Goal: Information Seeking & Learning: Find specific fact

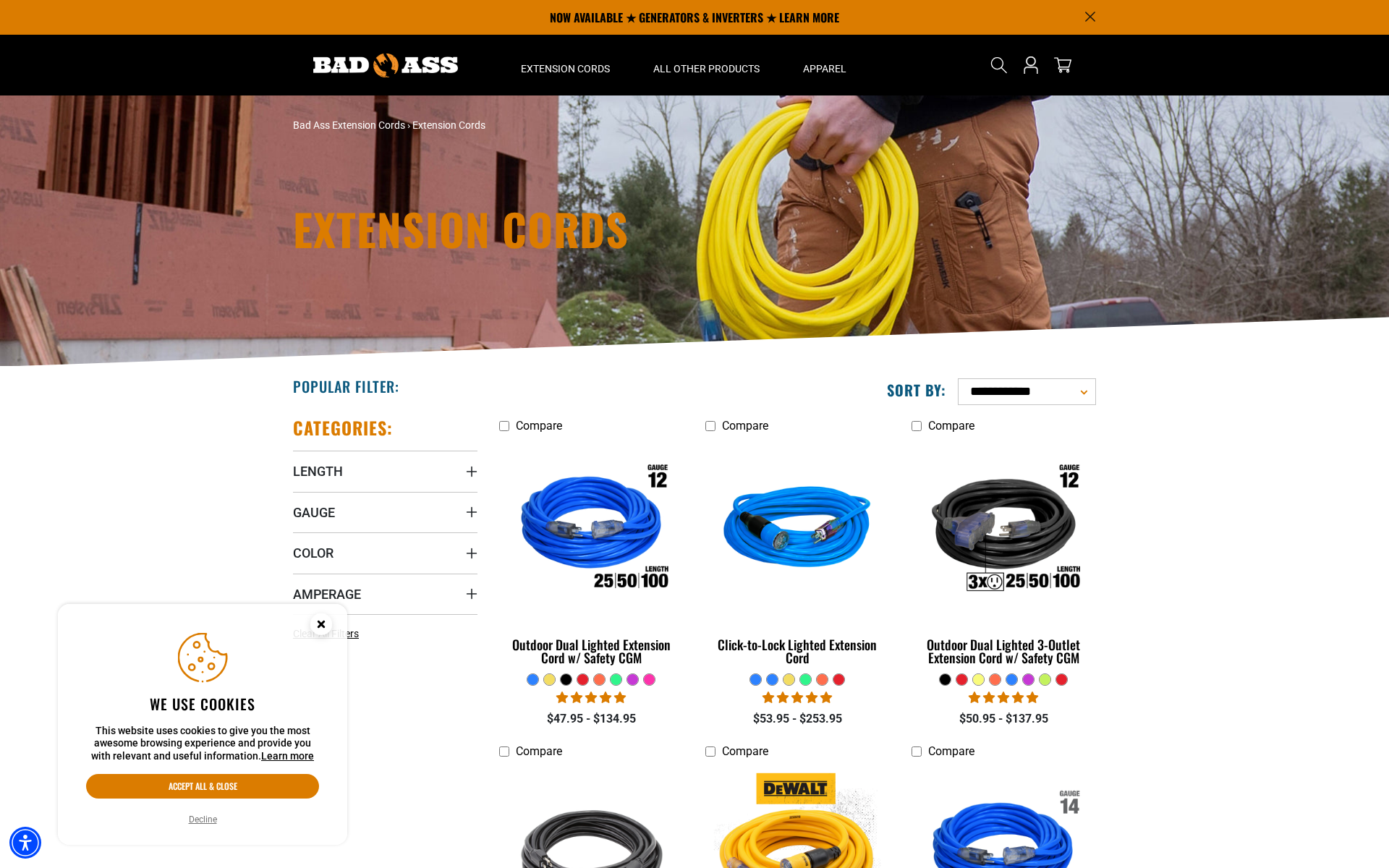
click at [325, 627] on circle "Cookie Consent" at bounding box center [321, 624] width 22 height 22
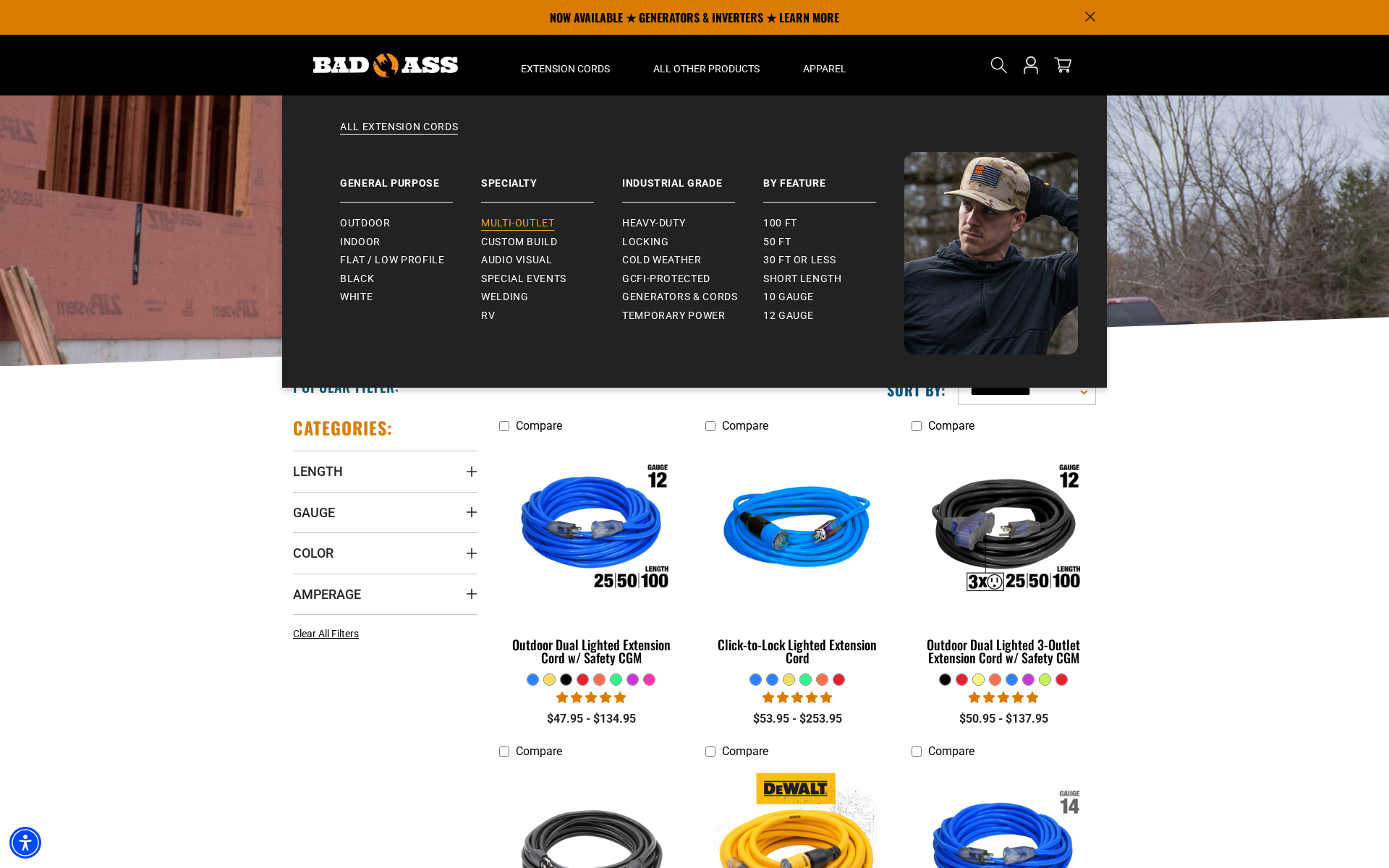
click at [535, 229] on span "Multi-Outlet" at bounding box center [518, 224] width 74 height 13
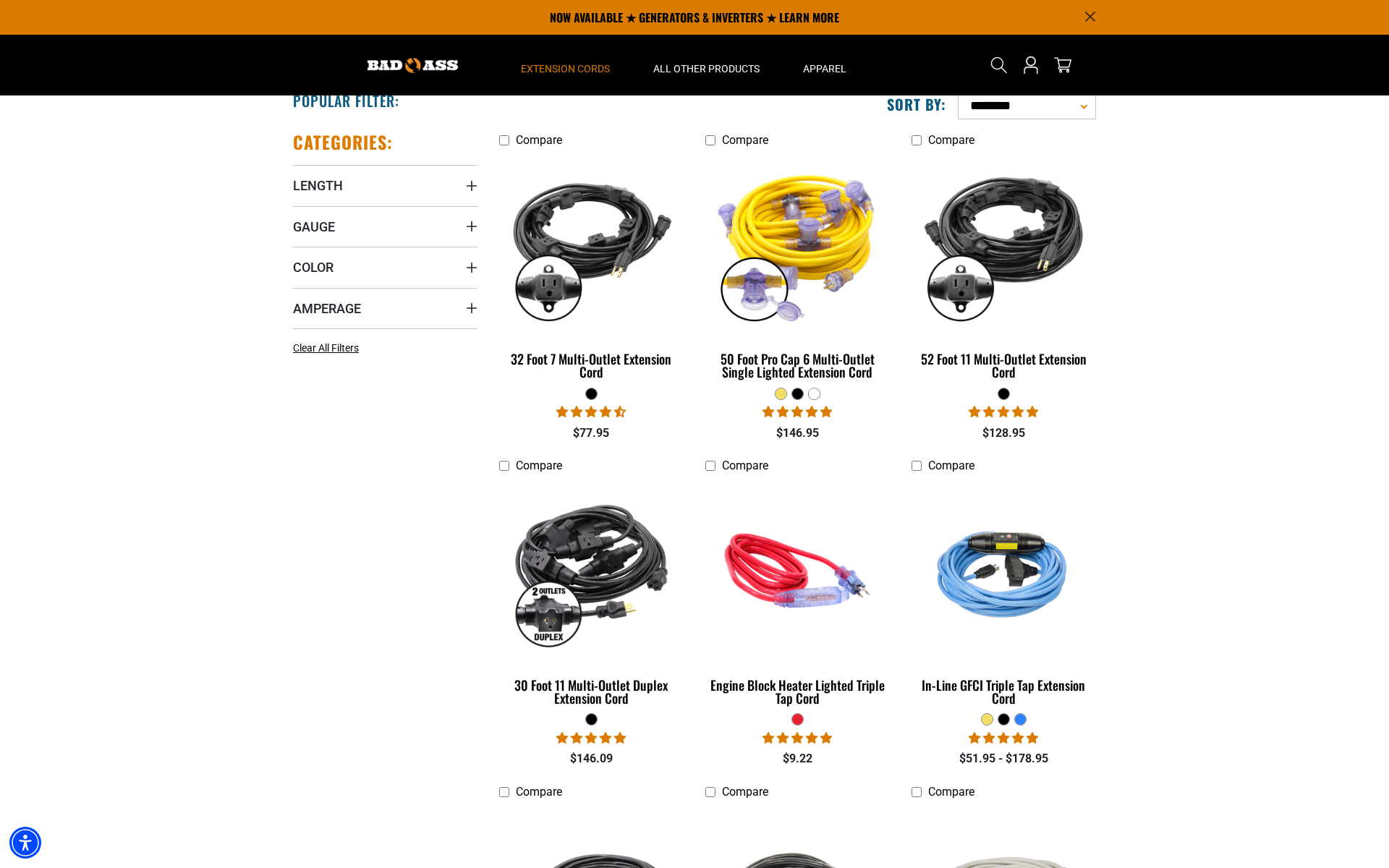
scroll to position [270, 0]
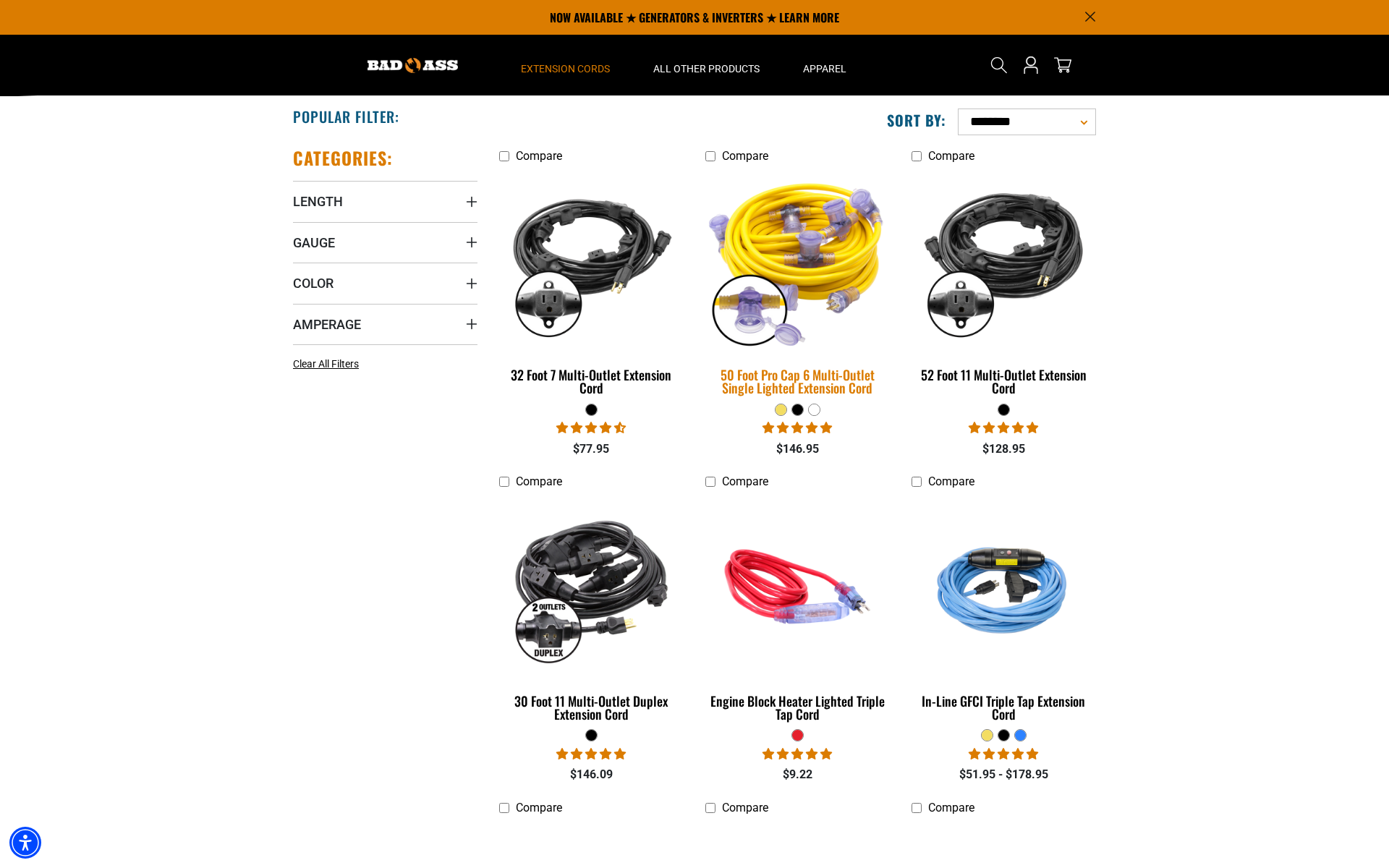
click at [816, 241] on img at bounding box center [797, 261] width 202 height 185
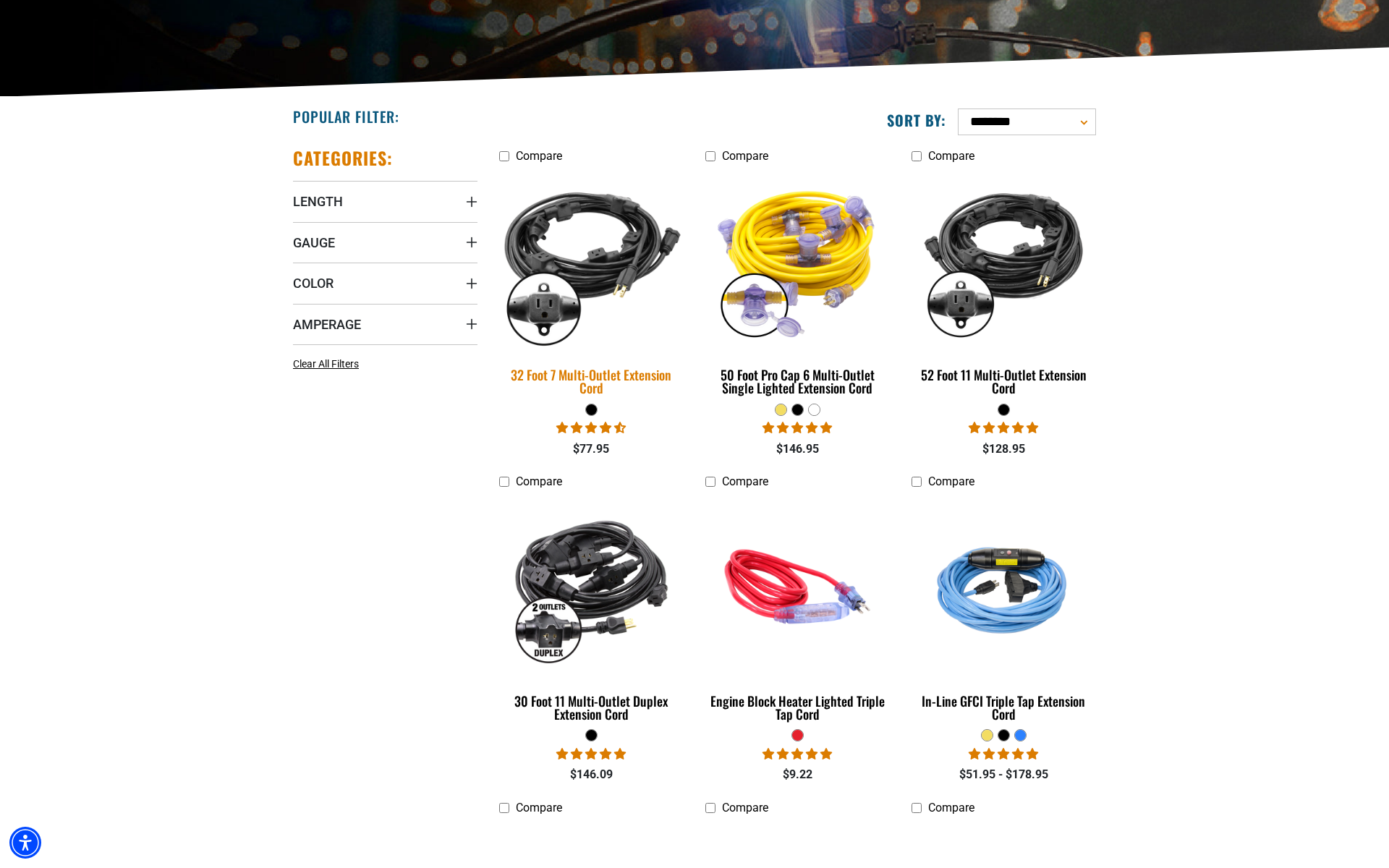
click at [569, 261] on img at bounding box center [591, 261] width 202 height 185
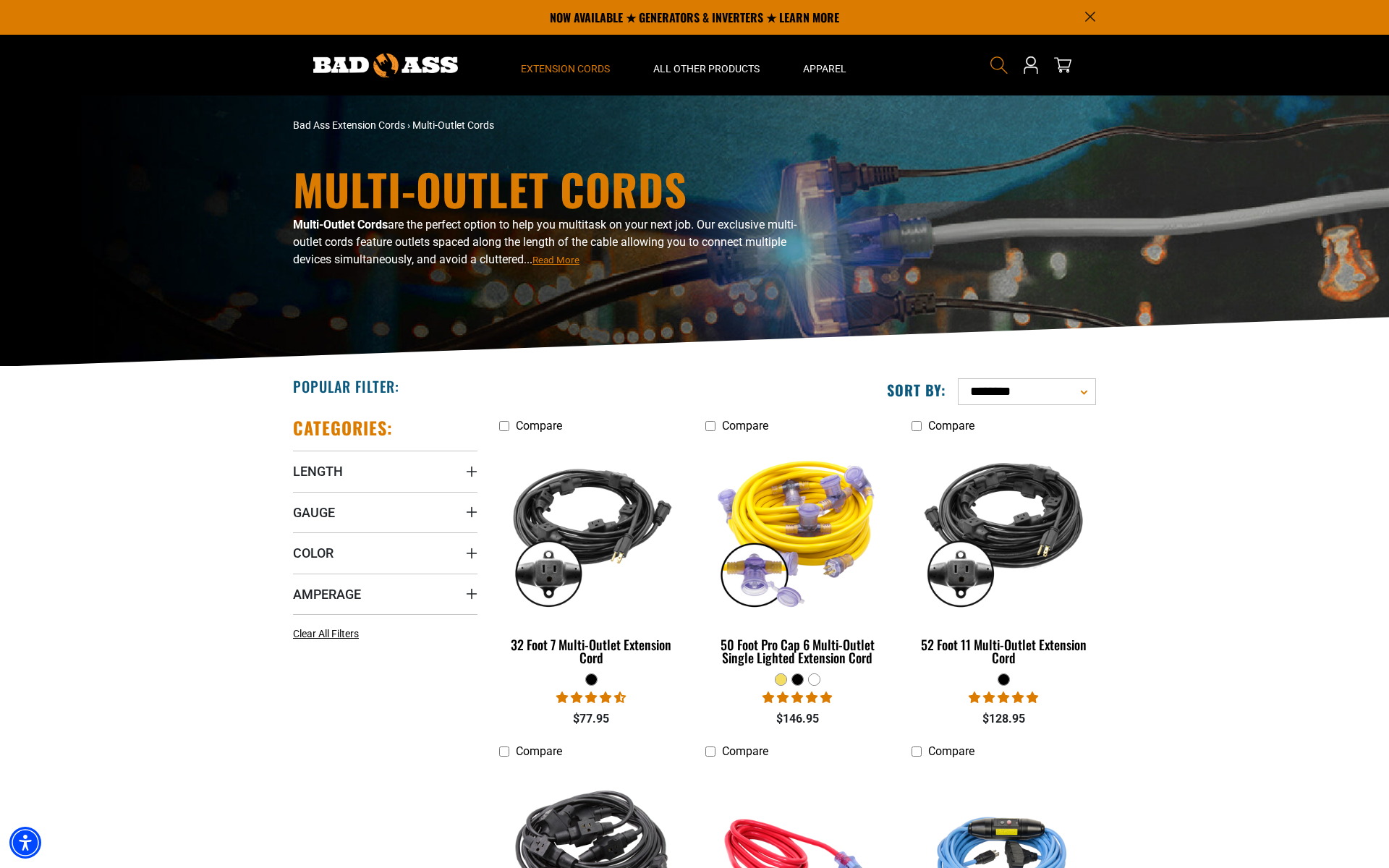
click at [1006, 69] on icon "Search" at bounding box center [999, 65] width 19 height 19
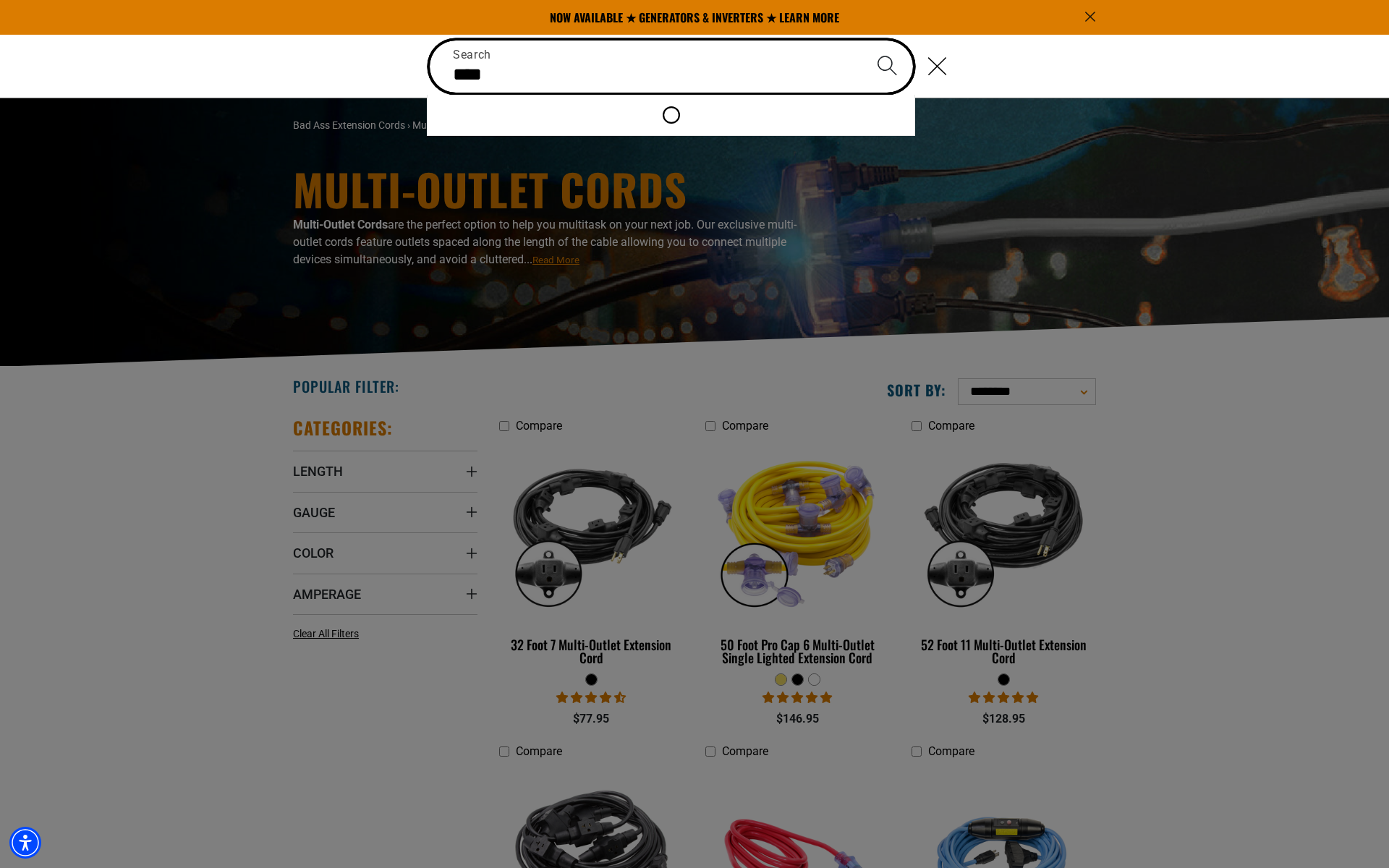
type input "****"
click at [862, 41] on button "Search" at bounding box center [887, 66] width 50 height 50
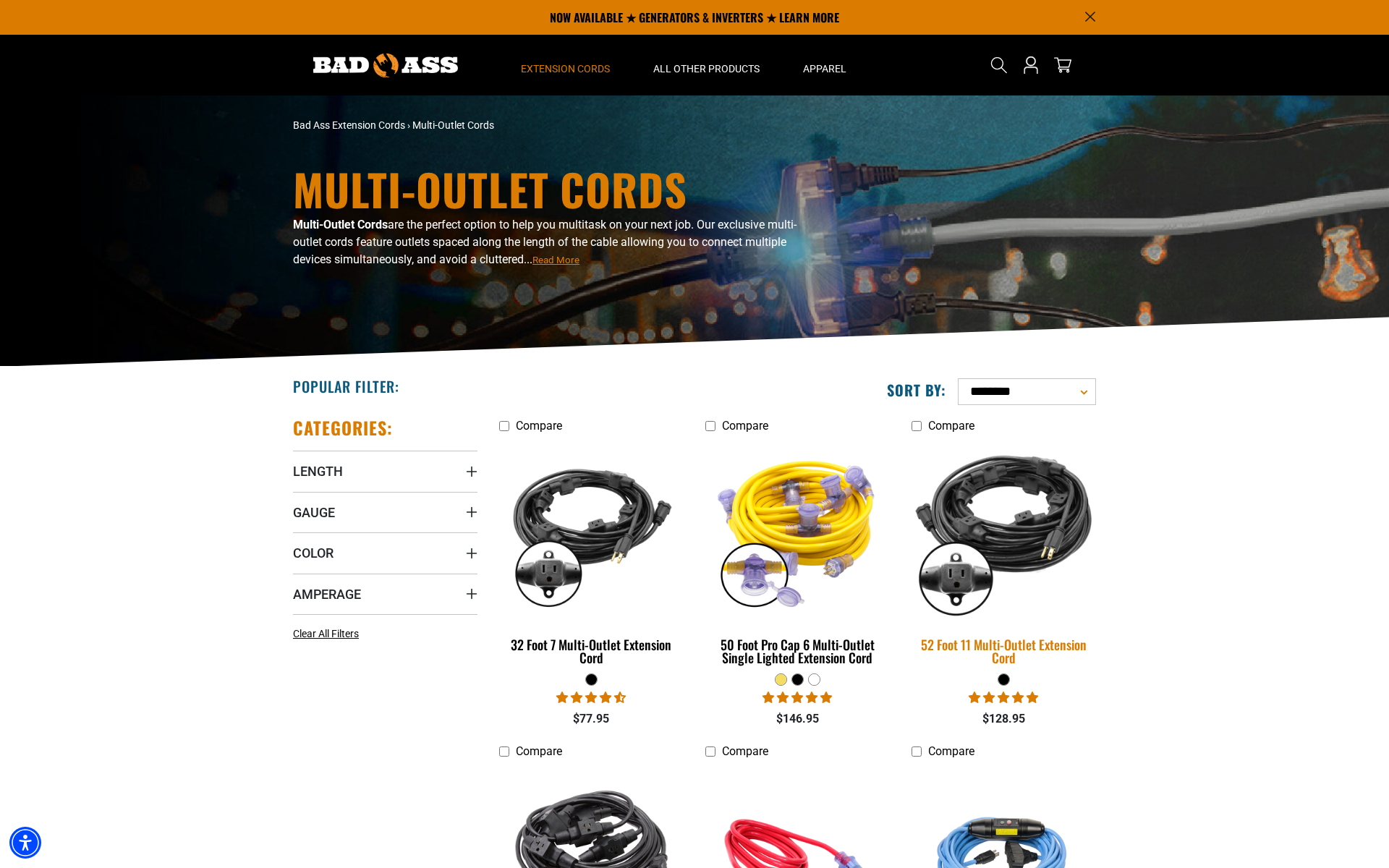
click at [1020, 509] on img at bounding box center [1003, 531] width 202 height 185
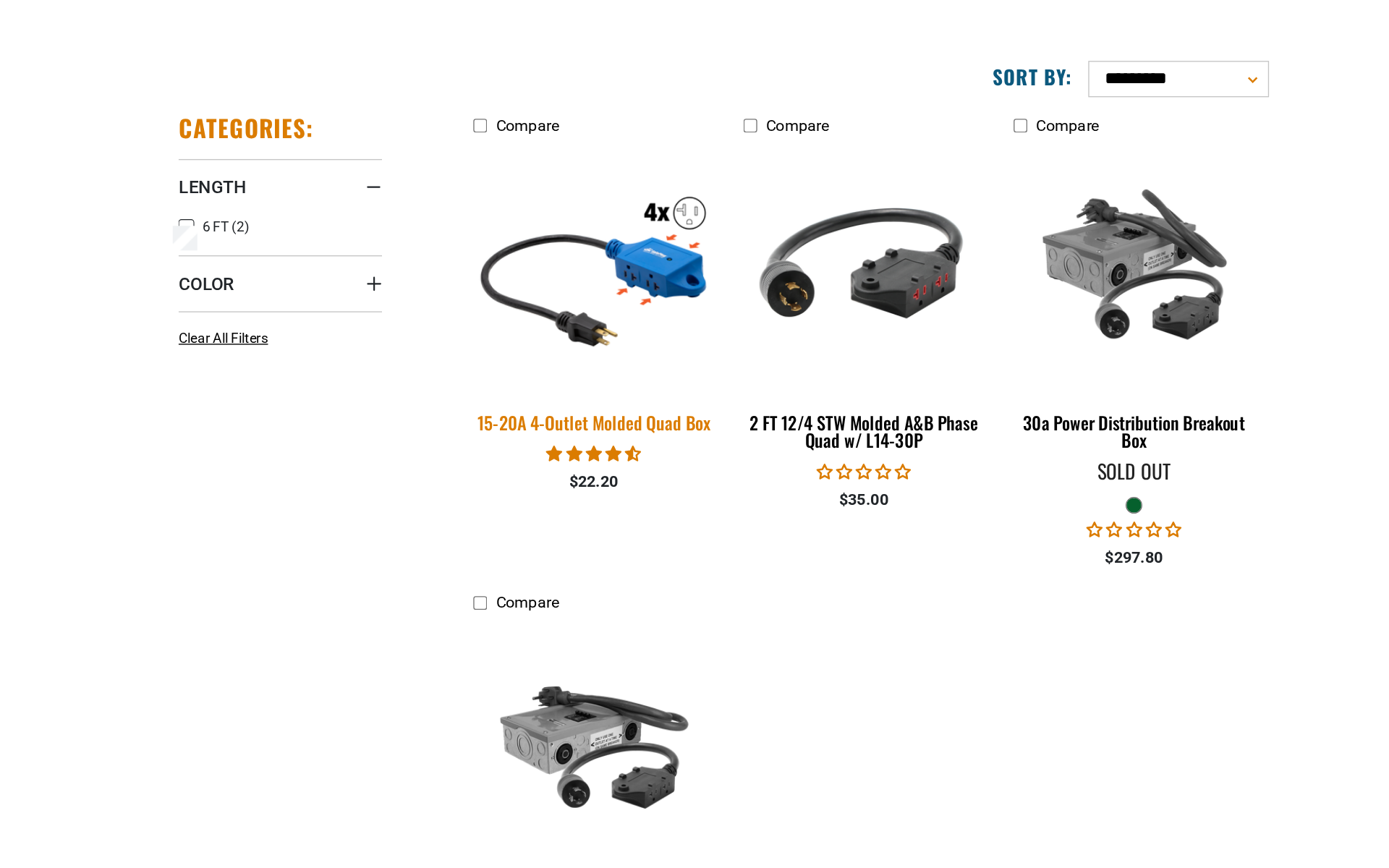
click at [621, 365] on img at bounding box center [598, 372] width 202 height 185
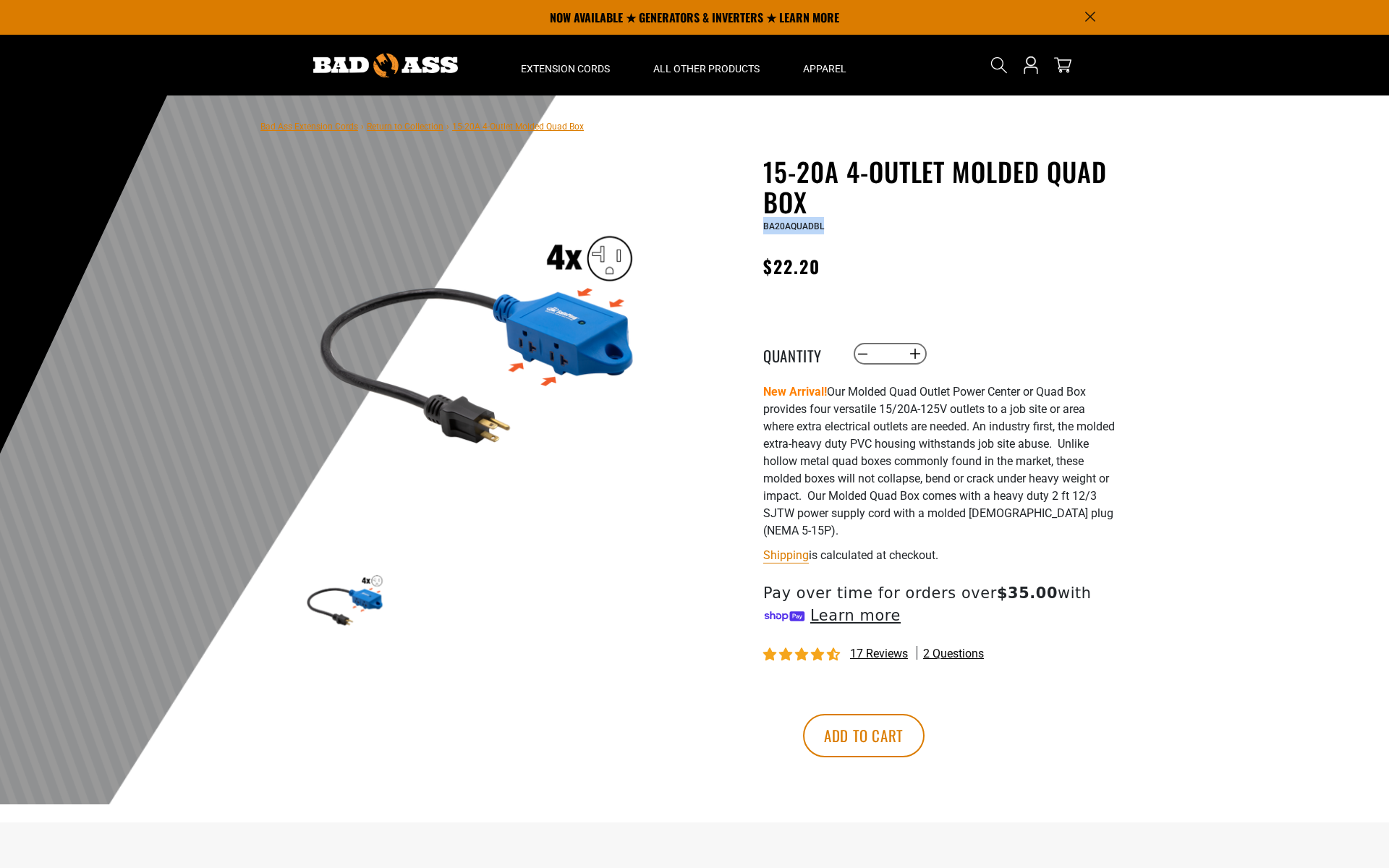
drag, startPoint x: 841, startPoint y: 219, endPoint x: 751, endPoint y: 219, distance: 90.0
click at [751, 219] on div "15-20A 4-Outlet Molded Quad Box 15-20A 4-Outlet Molded Quad Box BA20AQUADBL Reg…" at bounding box center [911, 489] width 412 height 666
copy span "BA20AQUADBL"
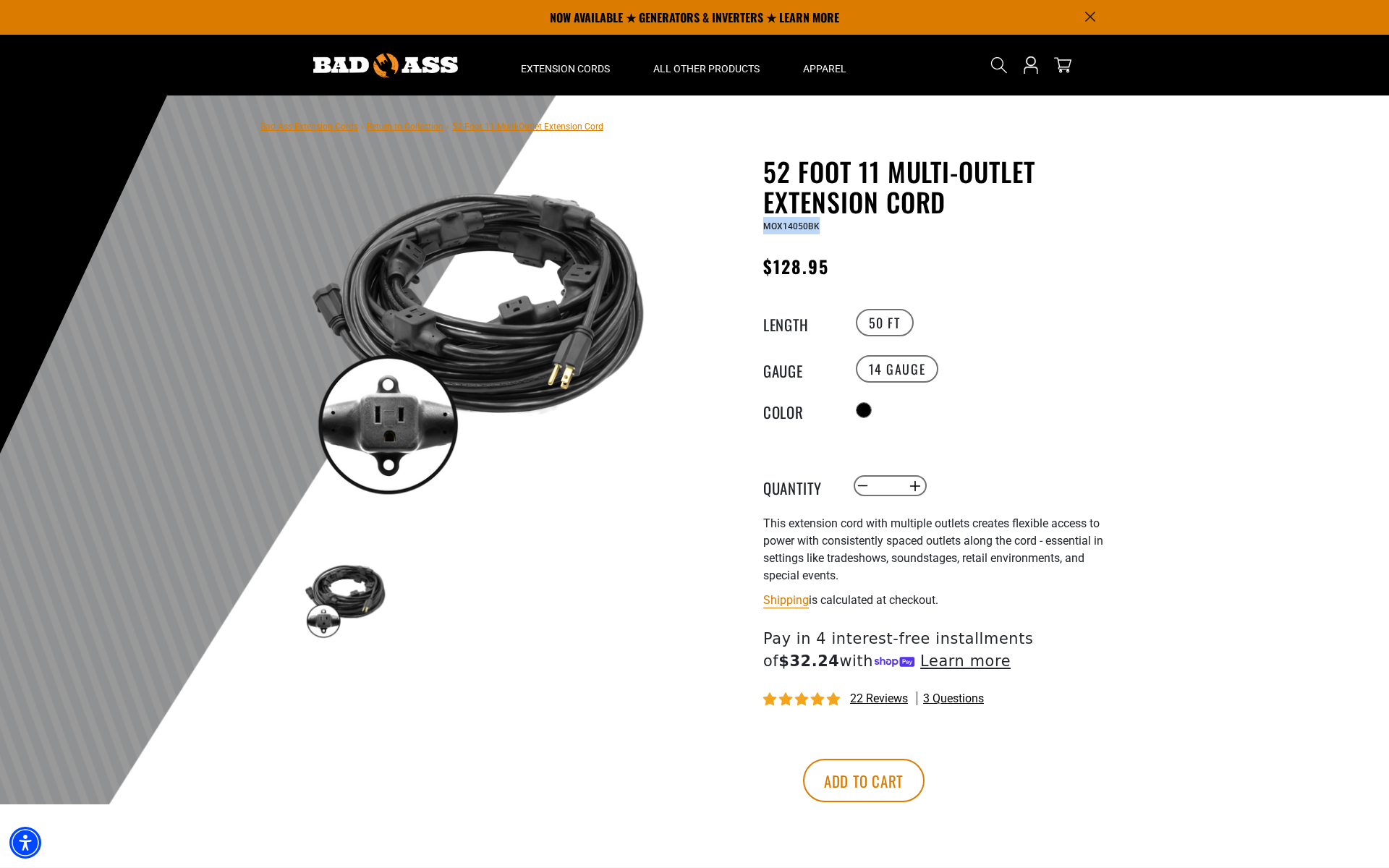
drag, startPoint x: 819, startPoint y: 227, endPoint x: 766, endPoint y: 227, distance: 53.0
click at [766, 227] on div "MOX14050BK" at bounding box center [940, 225] width 354 height 17
copy span "MOX14050BK"
